Goal: Navigation & Orientation: Find specific page/section

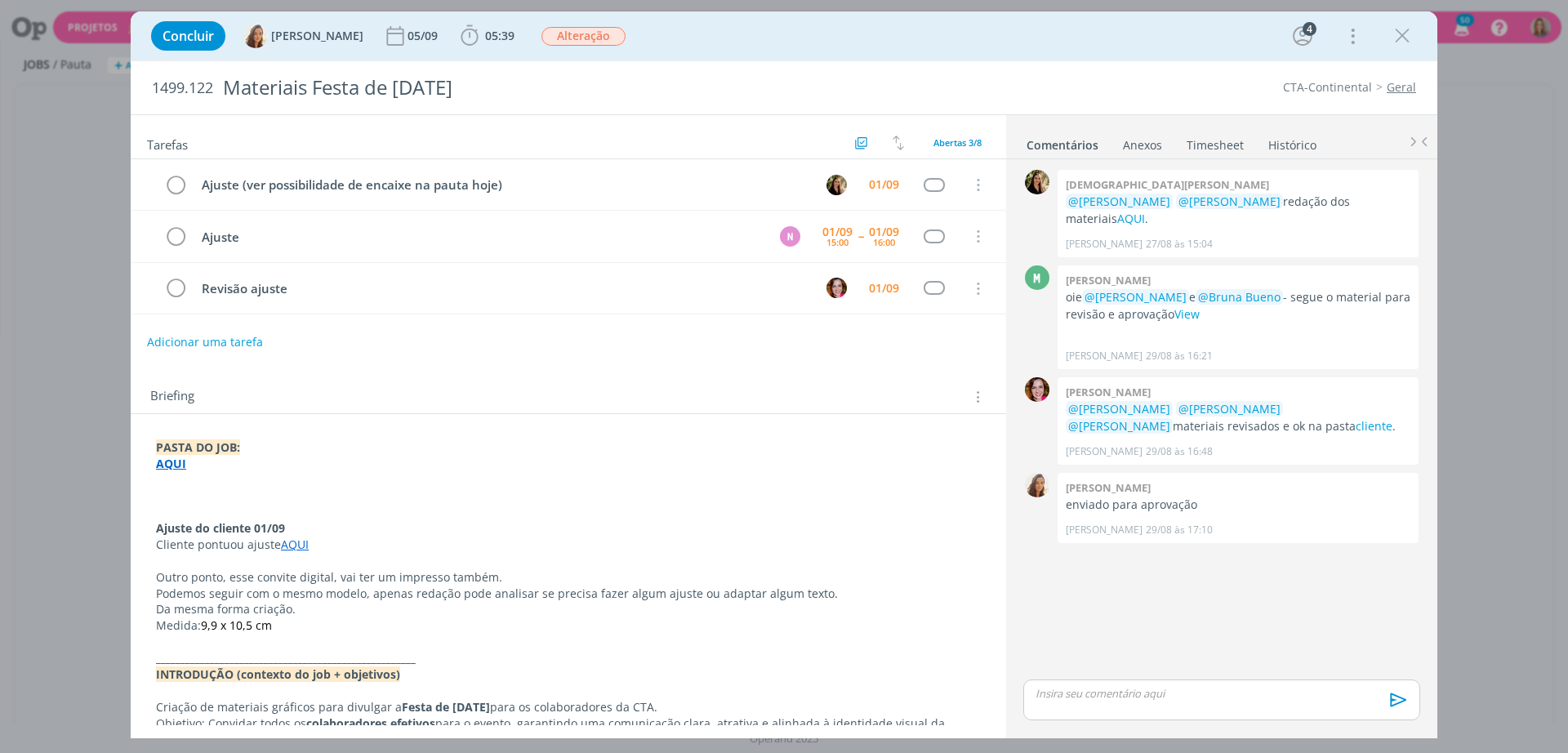
click at [438, 445] on p "PASTA DO JOB:" at bounding box center [568, 447] width 825 height 16
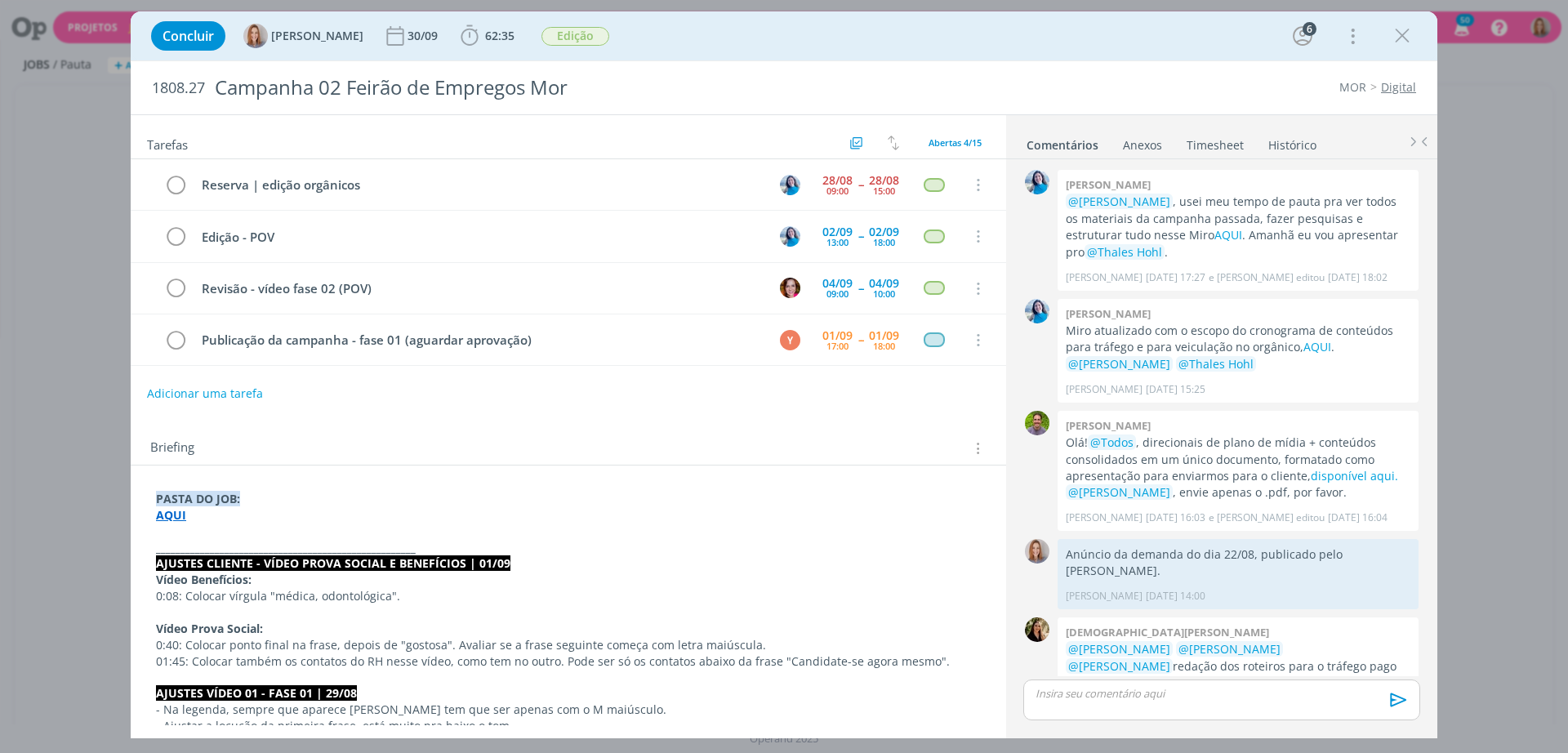
scroll to position [669, 0]
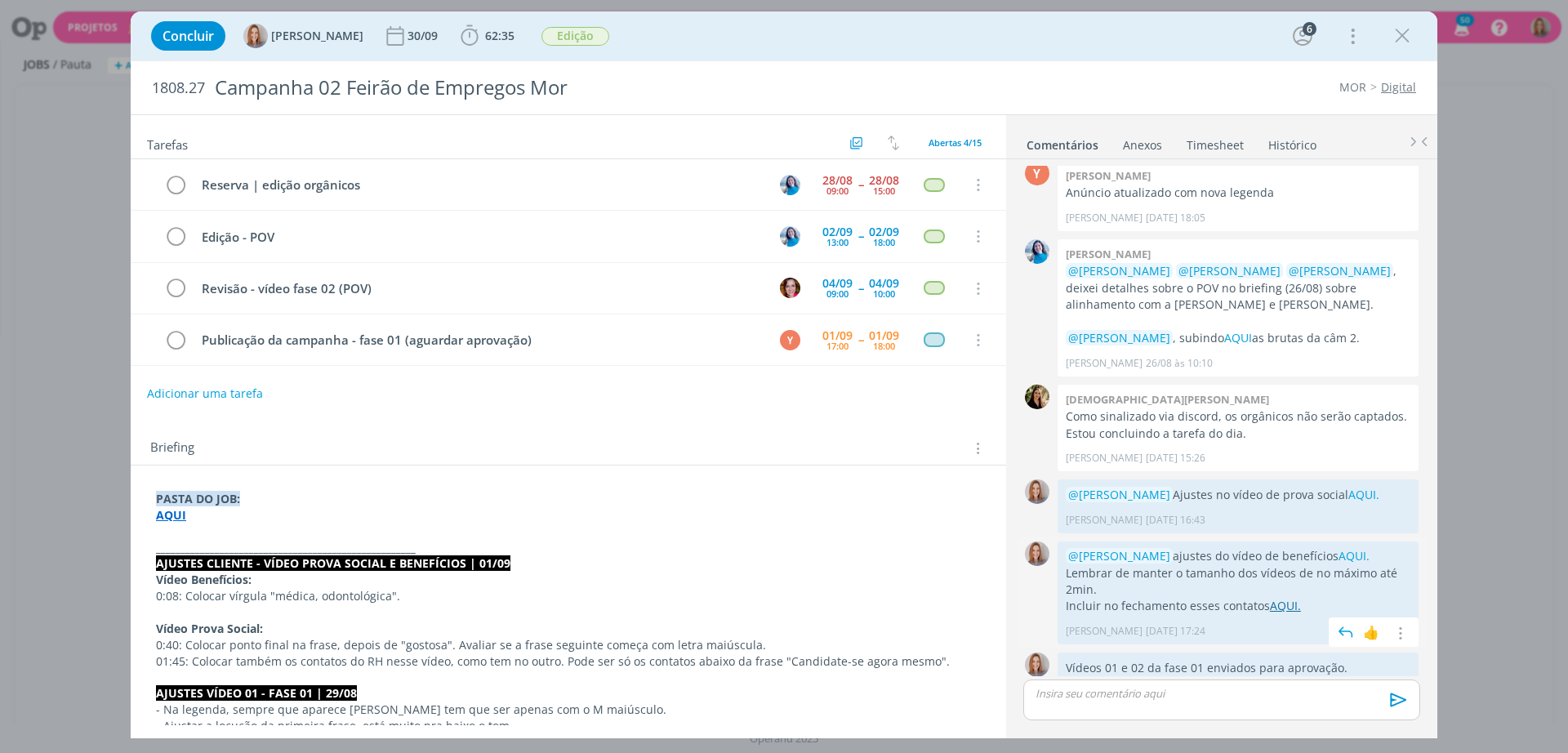
click at [1278, 598] on link "AQUI." at bounding box center [1286, 605] width 31 height 15
click at [176, 525] on p "dialog" at bounding box center [568, 531] width 825 height 16
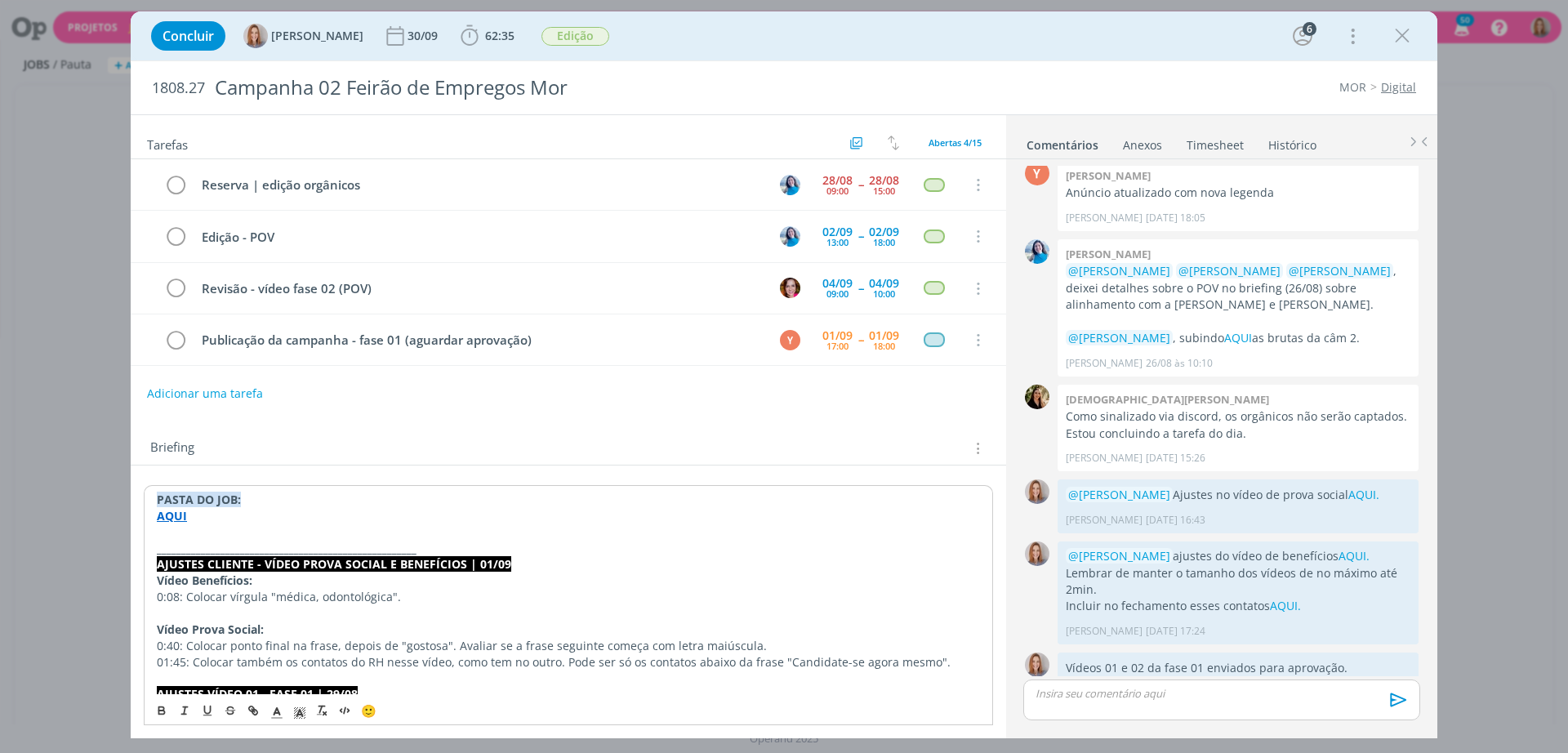
click at [174, 513] on strong "AQUI" at bounding box center [171, 516] width 30 height 15
click at [204, 544] on link "https://sobeae.sharepoint.com/:f:/s/SOBEAE/EtDFSz3aiaNBsLnR1KZCebEBe5pqRIMT4TAA…" at bounding box center [263, 547] width 124 height 21
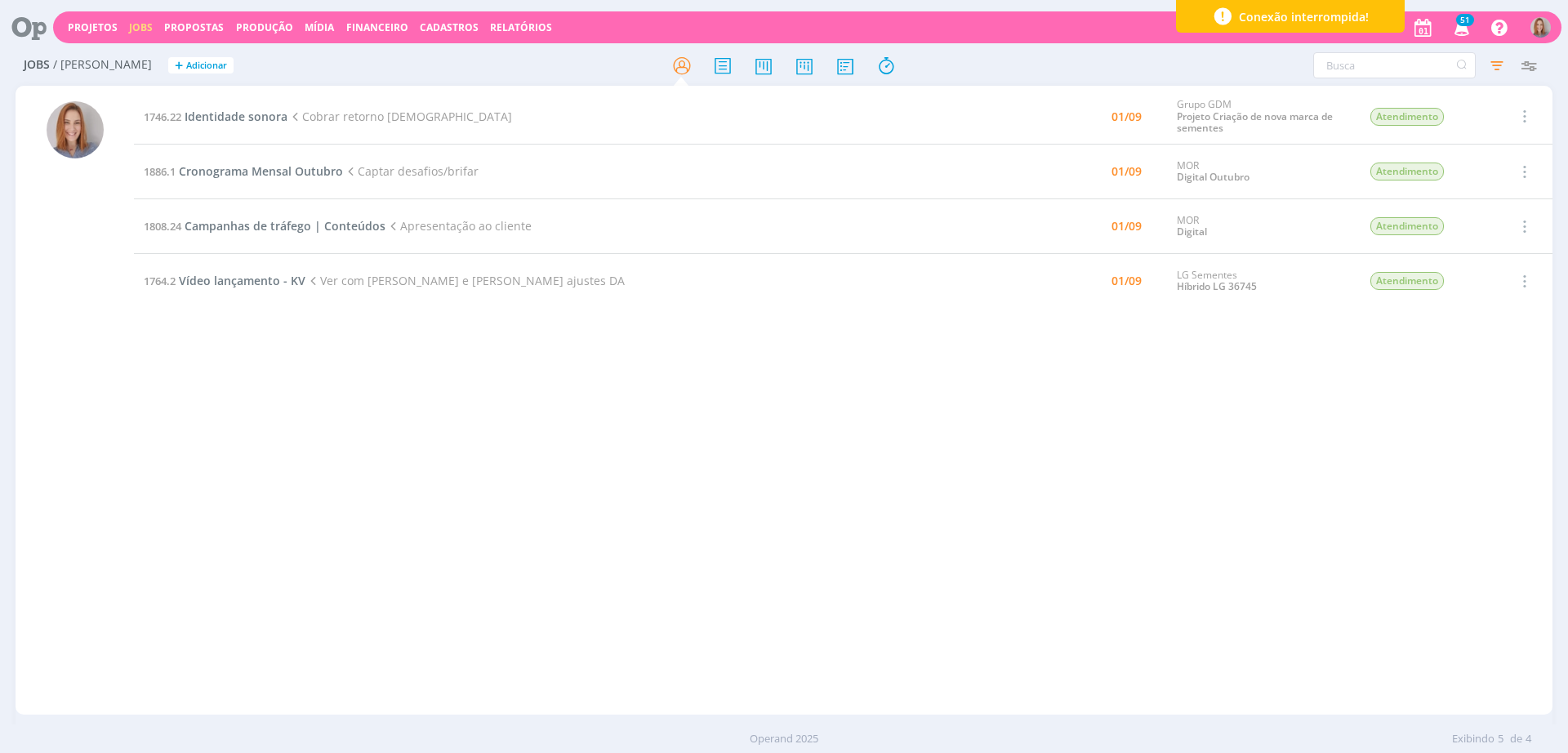
click at [249, 271] on td "1764.2 Vídeo lançamento - KV Ver com [PERSON_NAME] e [PERSON_NAME] ajustes DA" at bounding box center [560, 281] width 854 height 55
click at [253, 282] on span "Vídeo lançamento - KV" at bounding box center [242, 281] width 126 height 15
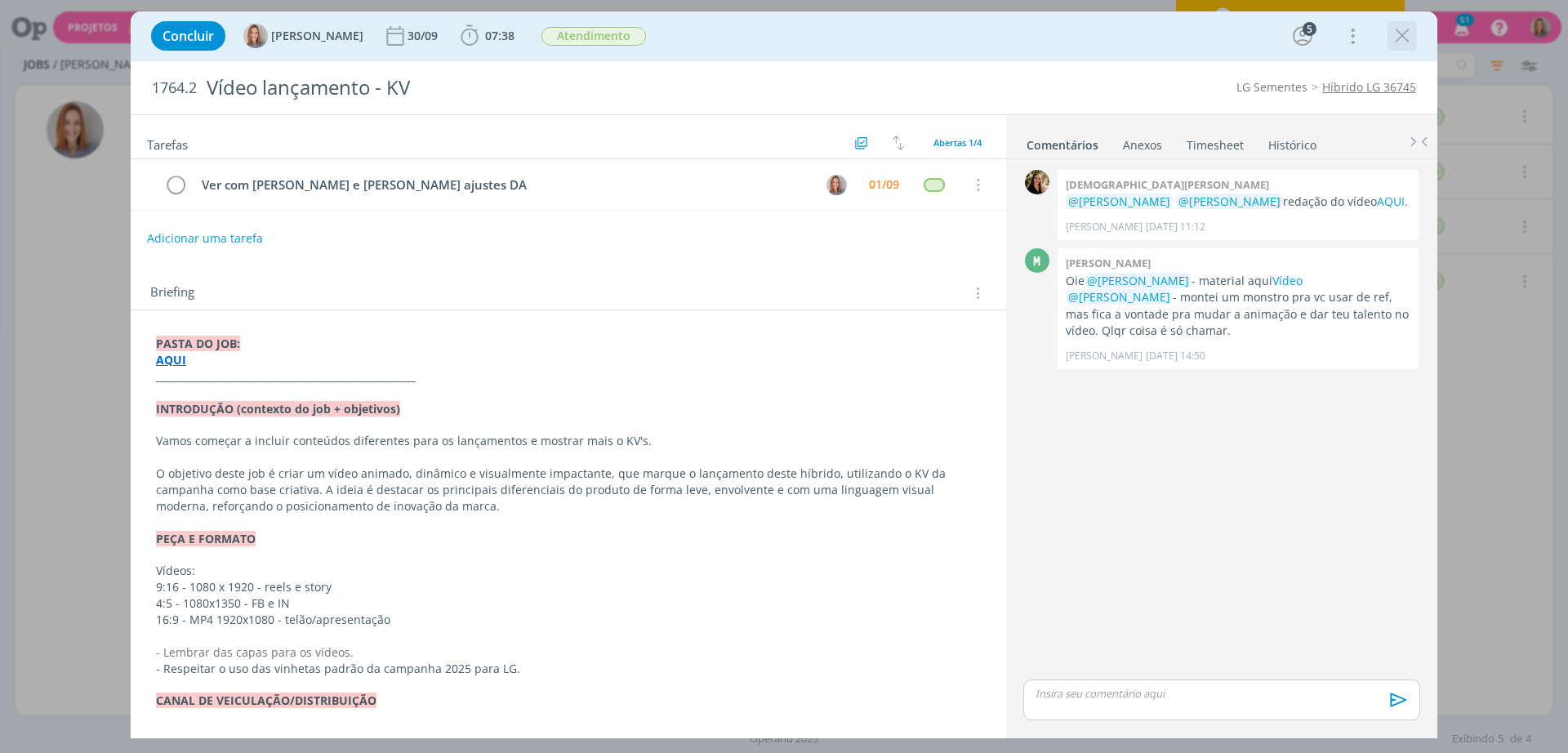
click at [1397, 40] on icon "dialog" at bounding box center [1402, 36] width 25 height 25
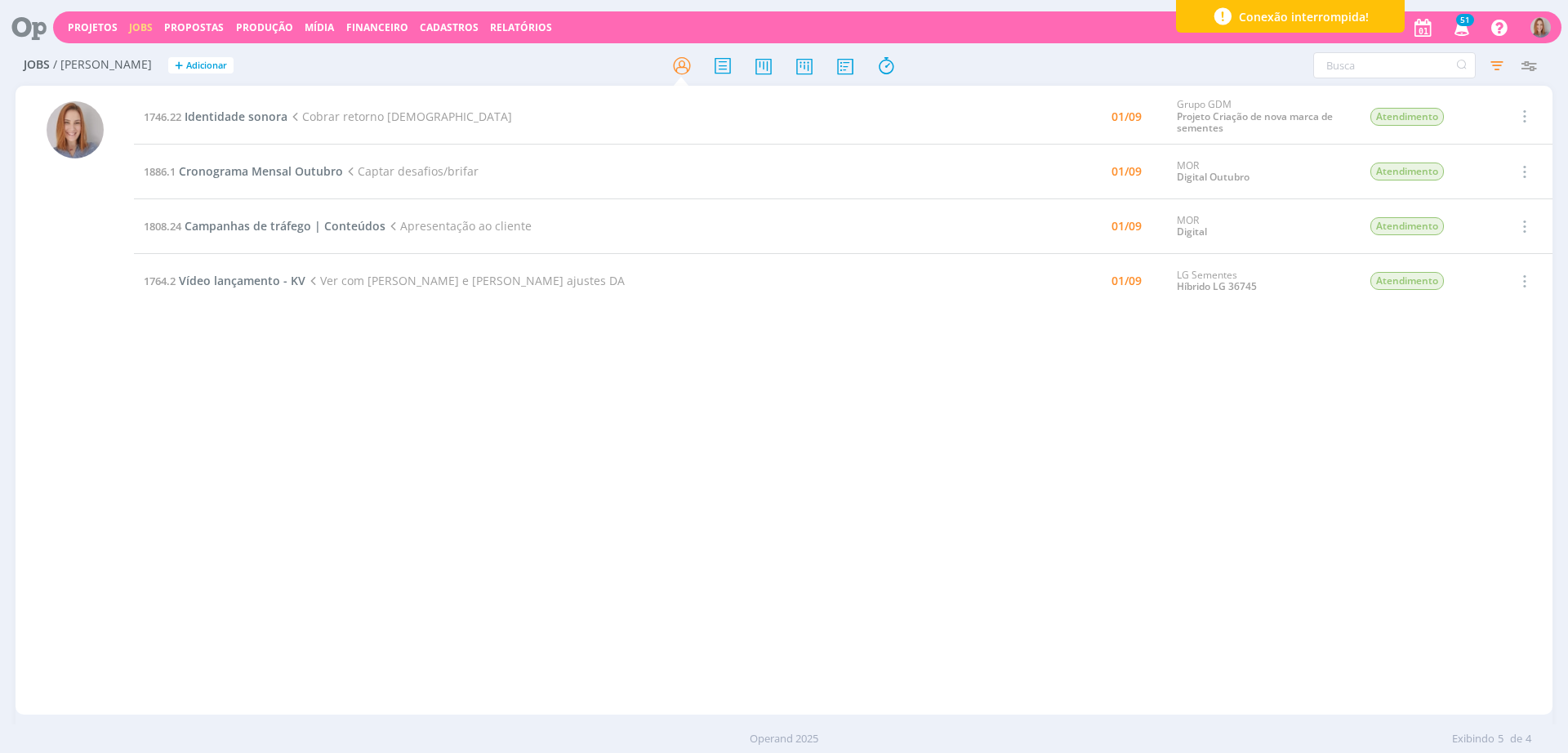
click at [657, 459] on div "1746.22 Identidade sonora Cobrar retorno Cristiano 01/09 Grupo GDM Projeto Cria…" at bounding box center [843, 400] width 1419 height 623
click at [502, 407] on div "1746.22 Identidade sonora Cobrar retorno Cristiano 01/09 Grupo GDM Projeto Cria…" at bounding box center [843, 400] width 1419 height 623
click at [385, 399] on div "1746.22 Identidade sonora Cobrar retorno Cristiano 01/09 Grupo GDM Projeto Cria…" at bounding box center [843, 400] width 1419 height 623
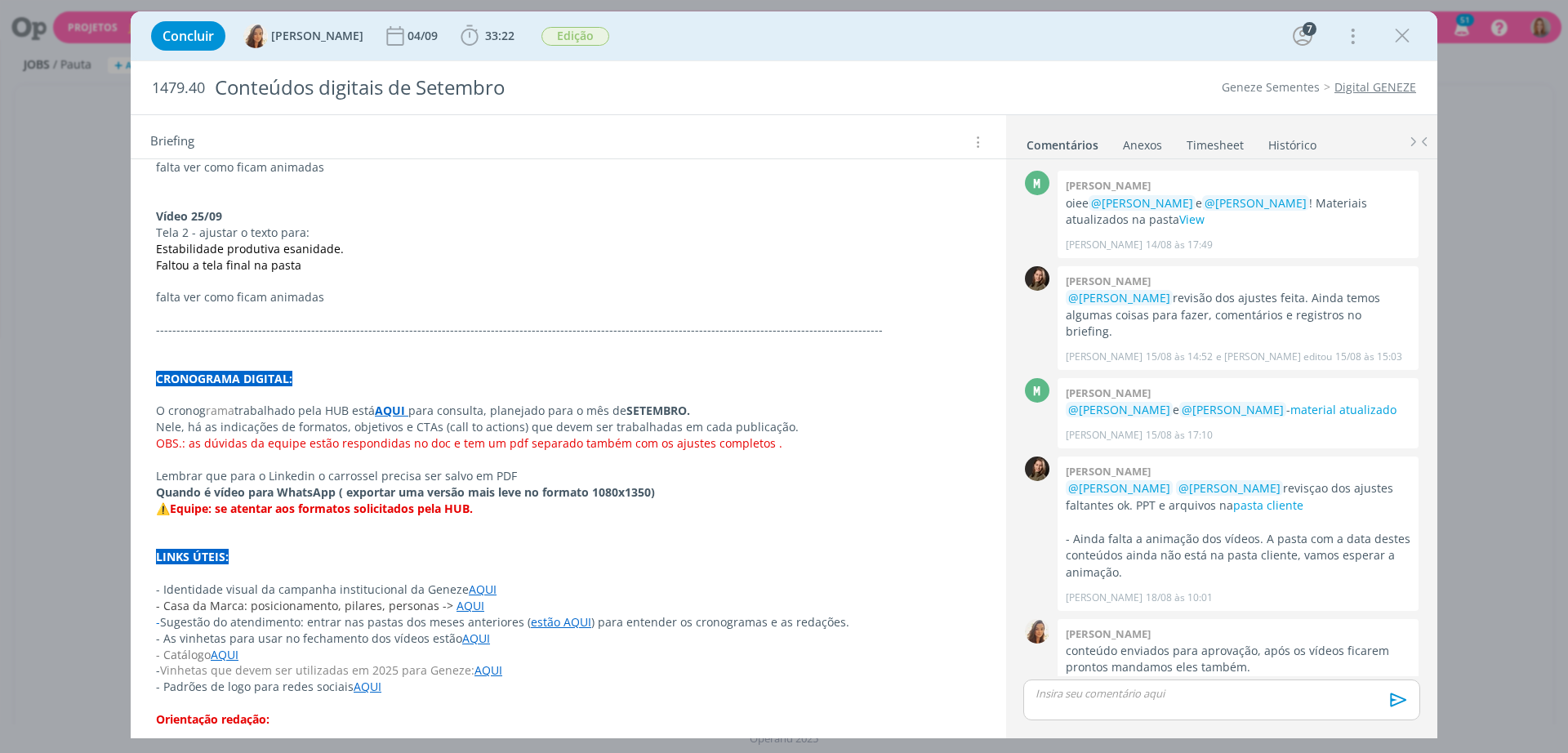
scroll to position [1085, 0]
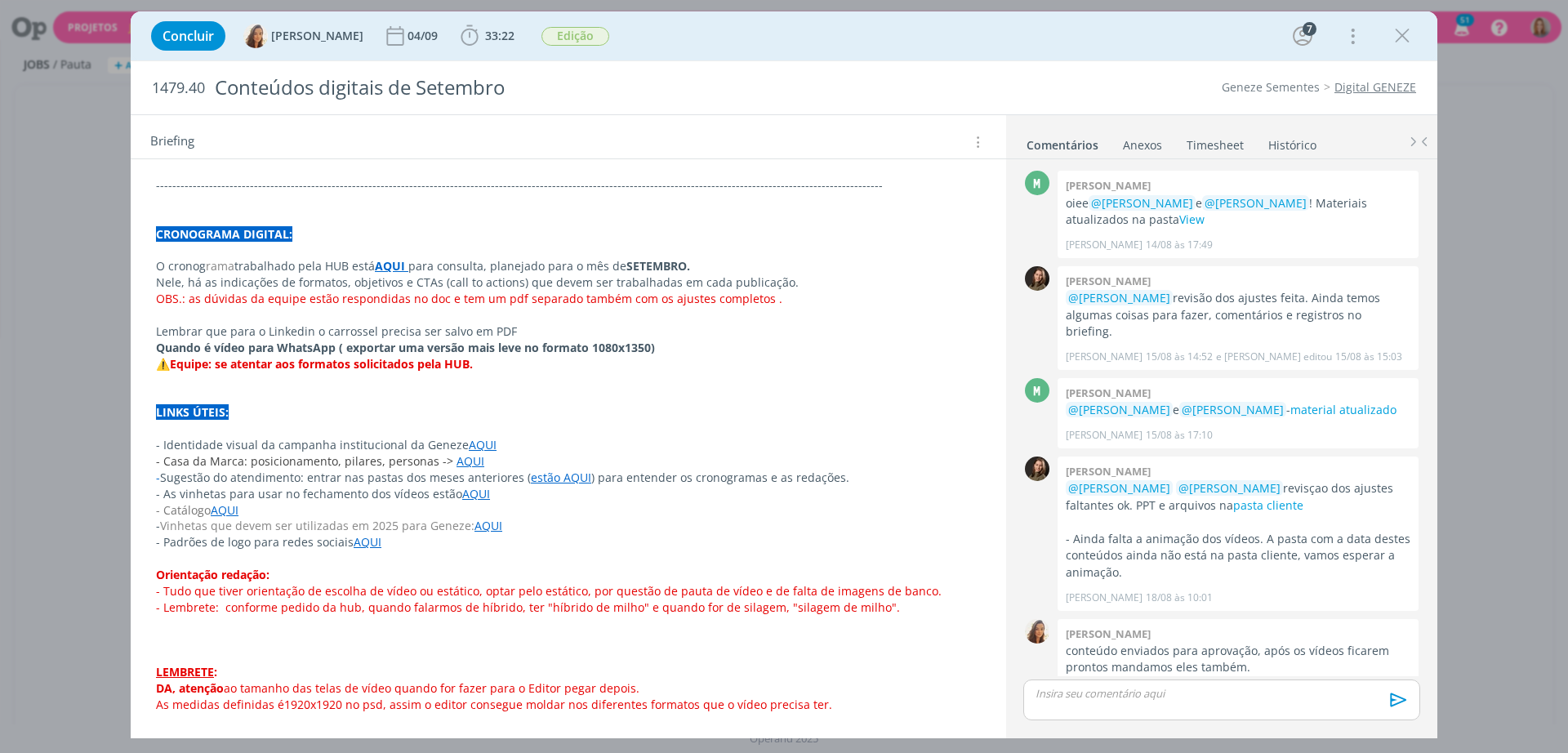
click at [488, 524] on link "AQUI" at bounding box center [488, 525] width 28 height 15
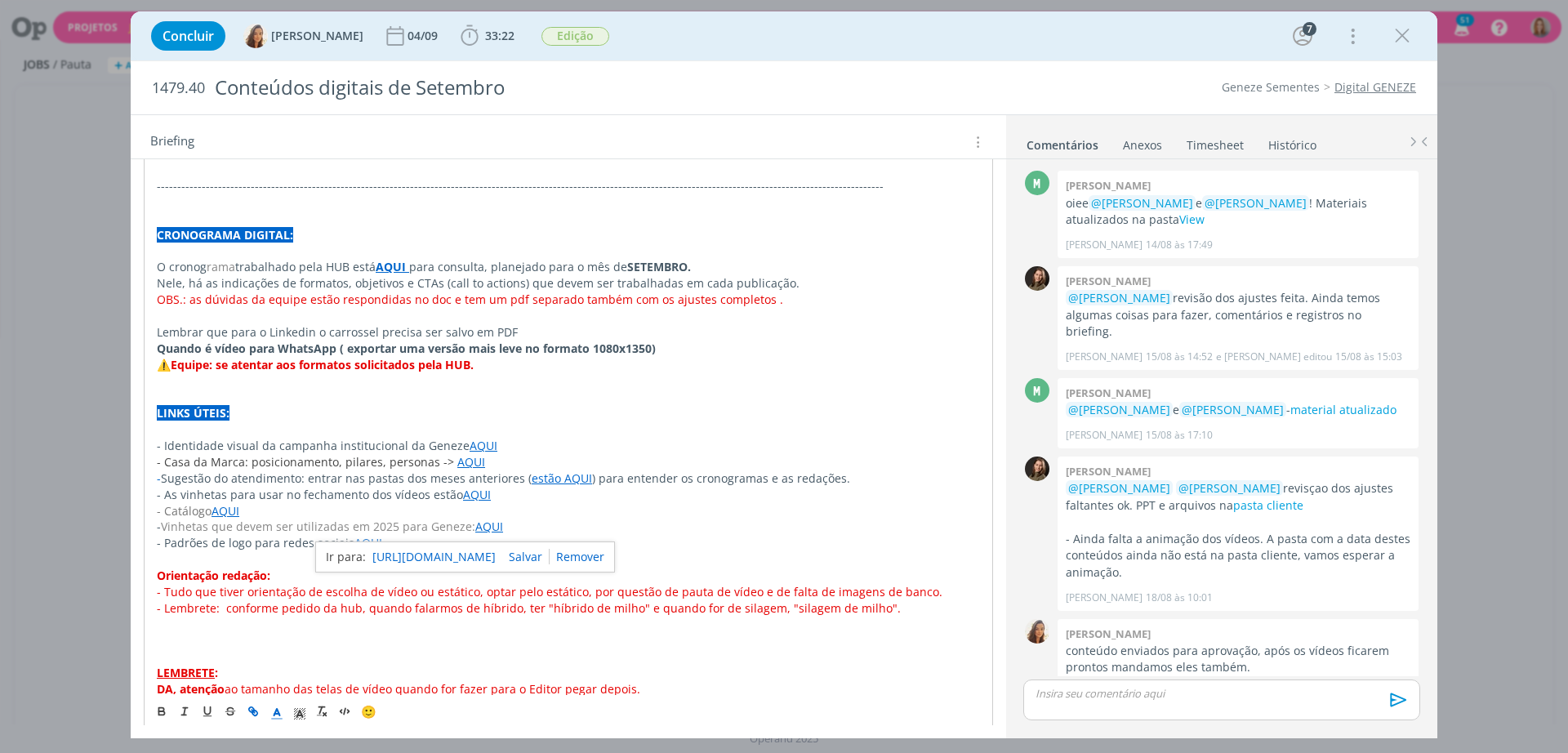
click at [496, 554] on link "https://sobeae.sharepoint.com/:f:/s/SOBEAE/EpnZ7UuRcqlGkkfAxpC1PUMBG59e5BDdp3lO…" at bounding box center [434, 557] width 124 height 21
